Goal: Information Seeking & Learning: Learn about a topic

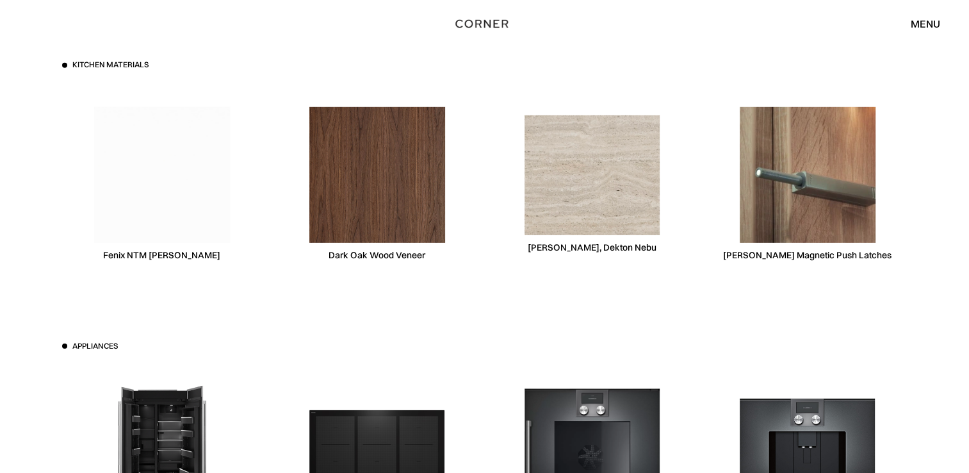
scroll to position [3950, 0]
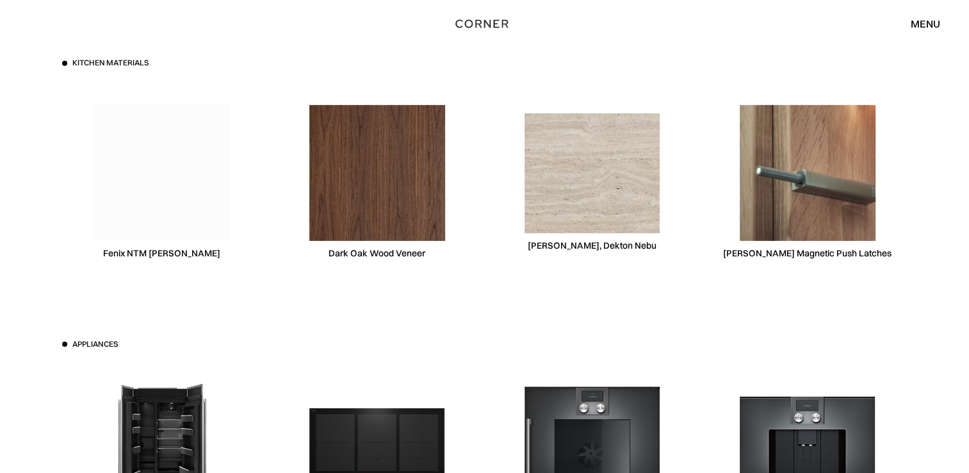
click at [579, 172] on img at bounding box center [593, 172] width 136 height 119
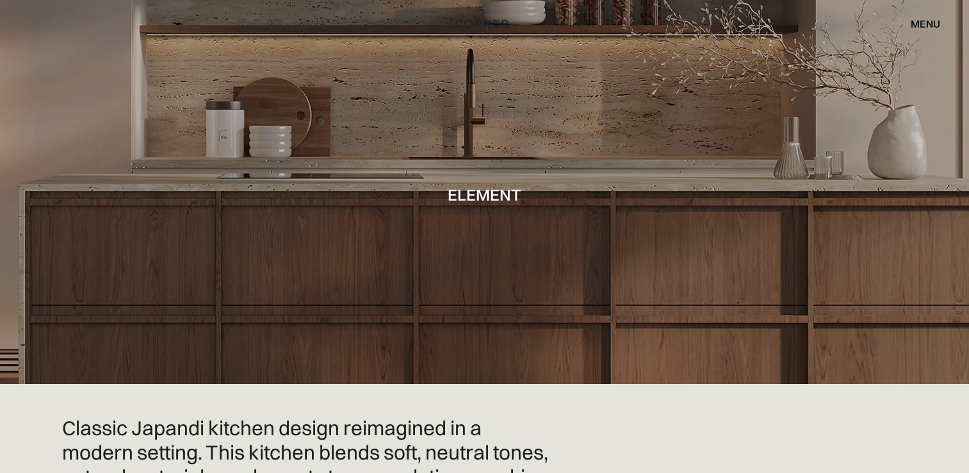
scroll to position [0, 0]
click at [932, 19] on div "menu" at bounding box center [925, 24] width 29 height 10
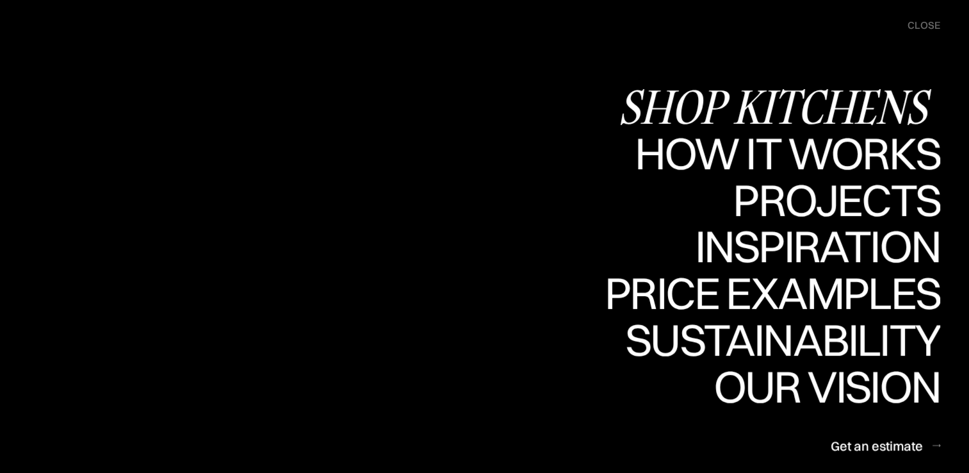
click at [878, 104] on div "Shop Kitchens" at bounding box center [779, 106] width 322 height 45
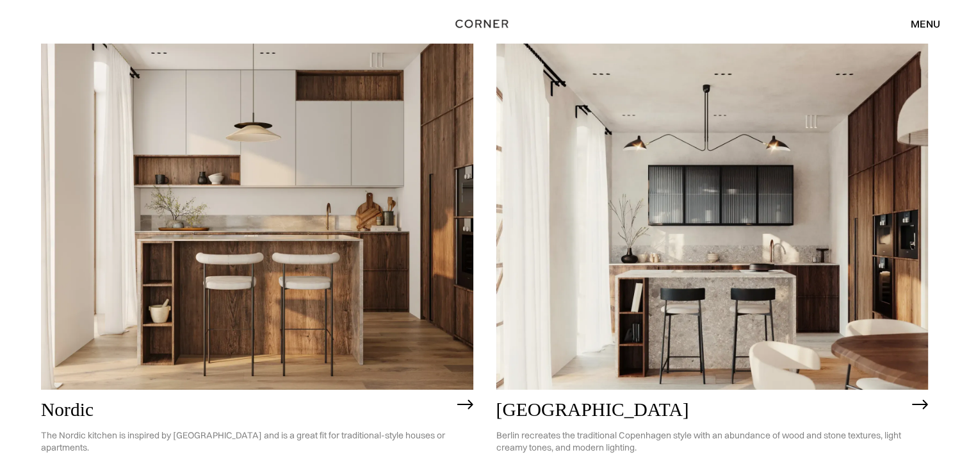
scroll to position [156, 0]
click at [727, 218] on img at bounding box center [713, 217] width 432 height 346
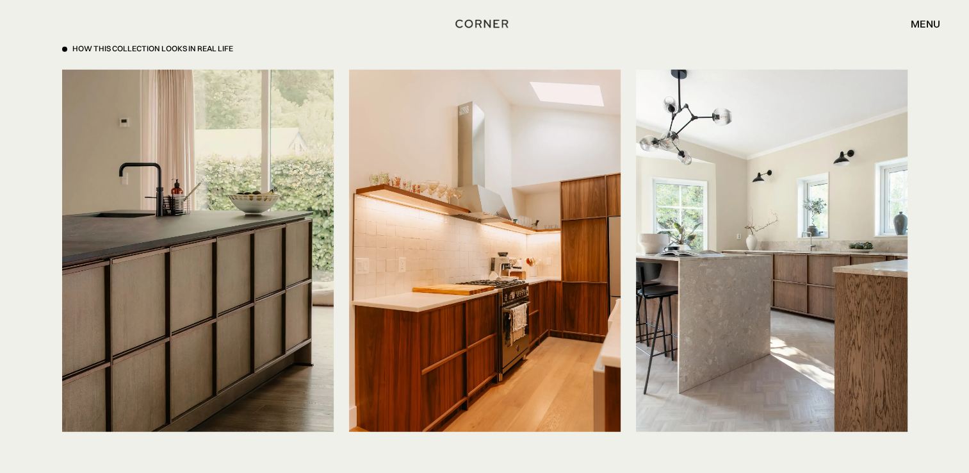
scroll to position [3075, 0]
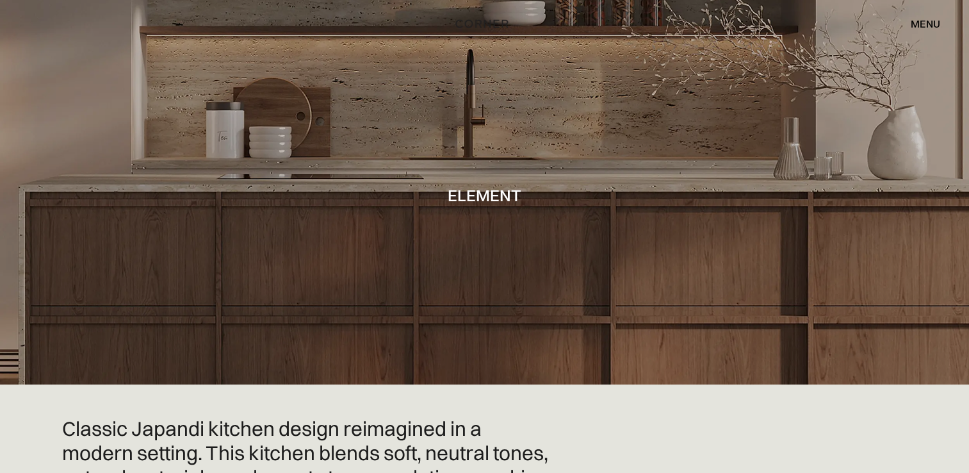
click at [915, 25] on div "menu" at bounding box center [925, 24] width 29 height 10
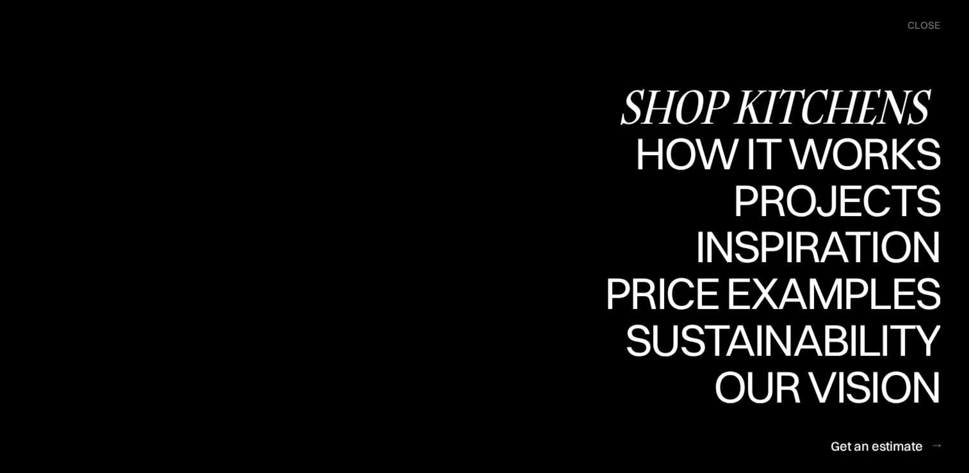
click at [783, 112] on div "Shop Kitchens" at bounding box center [779, 106] width 322 height 45
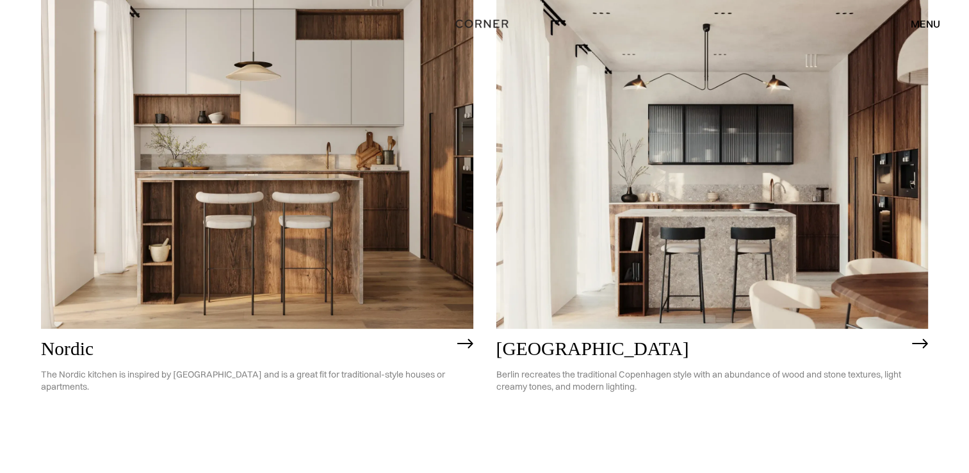
scroll to position [213, 0]
